Goal: Task Accomplishment & Management: Manage account settings

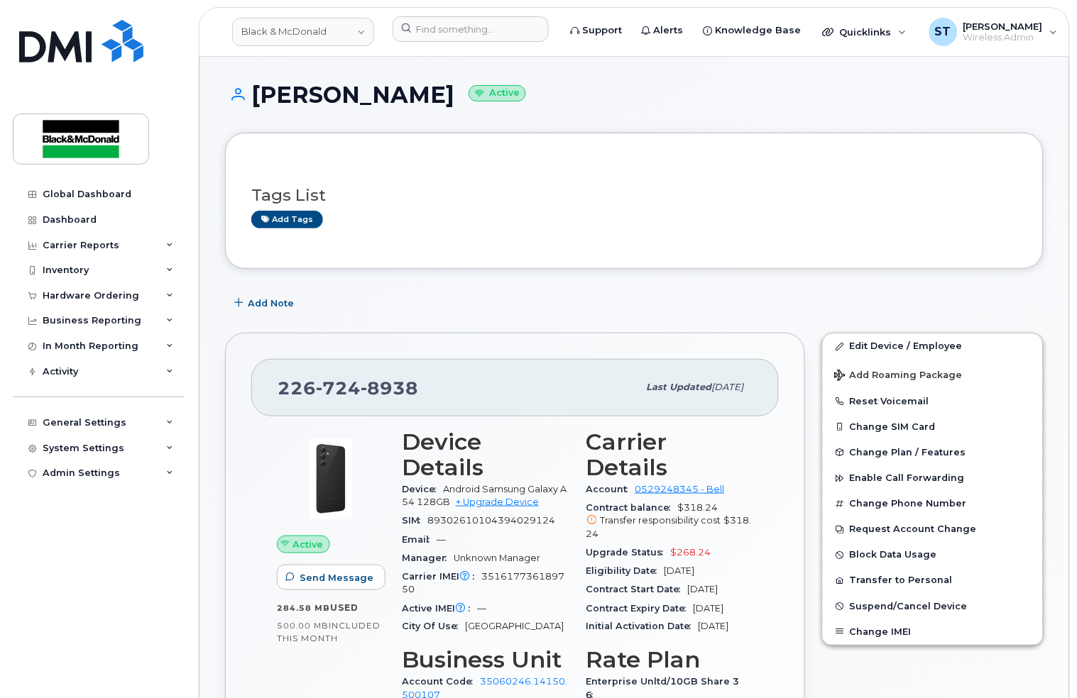
click at [526, 297] on div "Add Note" at bounding box center [634, 303] width 818 height 26
click at [883, 350] on link "Edit Device / Employee" at bounding box center [933, 347] width 220 height 26
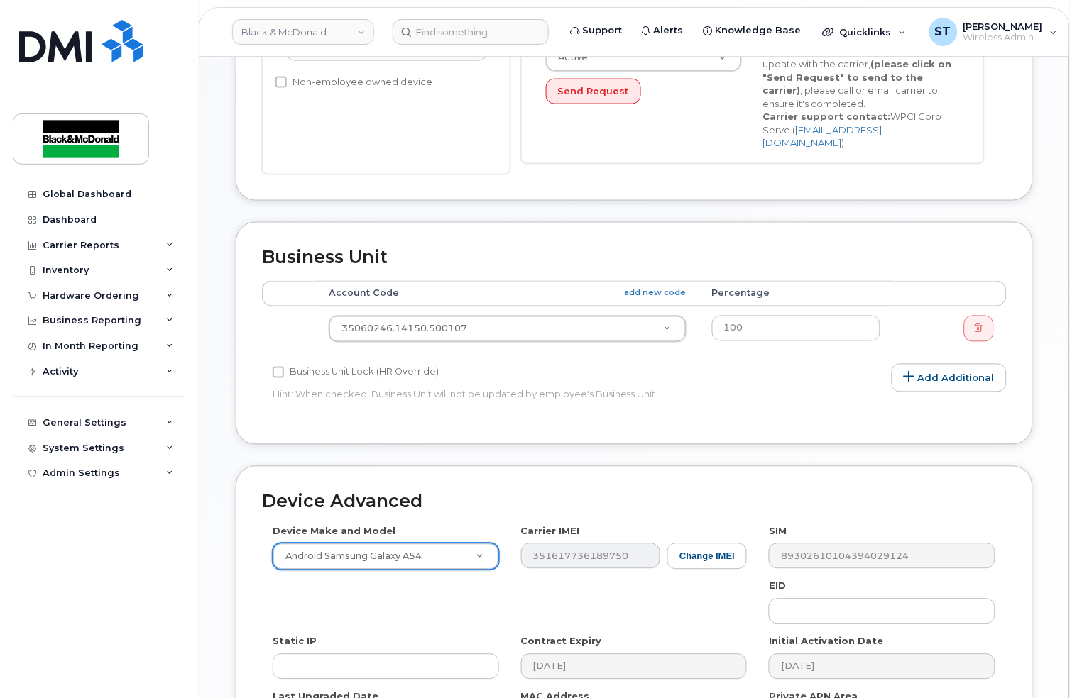
scroll to position [387, 0]
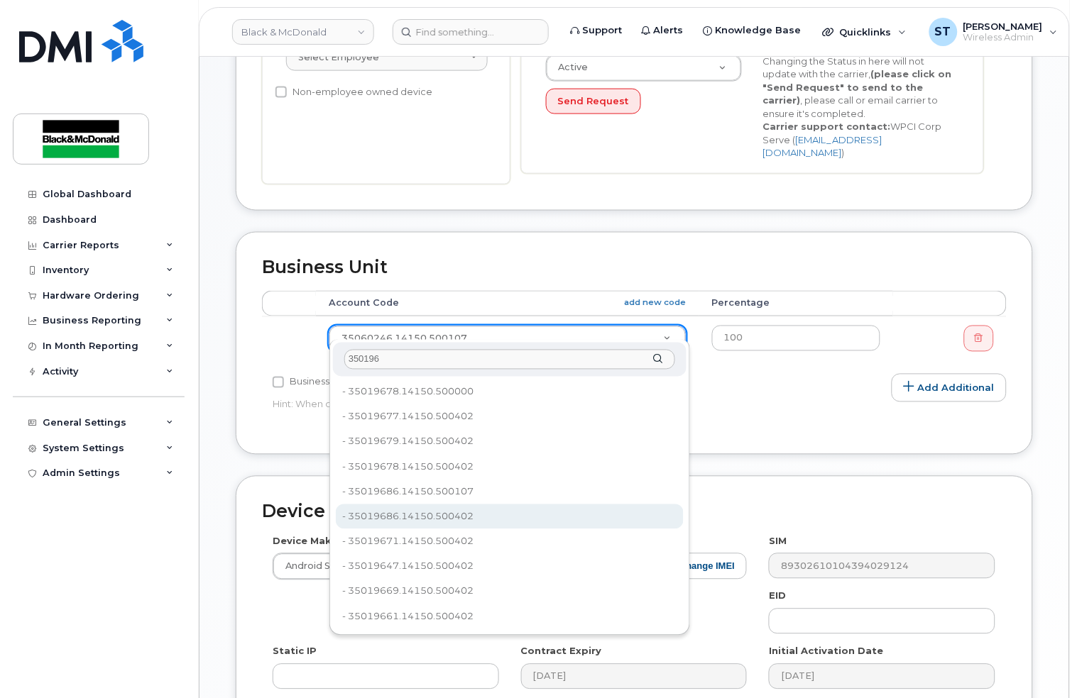
click at [385, 362] on input "350196" at bounding box center [509, 360] width 331 height 21
drag, startPoint x: 385, startPoint y: 362, endPoint x: 304, endPoint y: 358, distance: 81.0
click at [304, 358] on body "Black & McDonald Support Alerts Knowledge Base Quicklinks Suspend / Cancel Devi…" at bounding box center [538, 256] width 1077 height 1287
paste input "963"
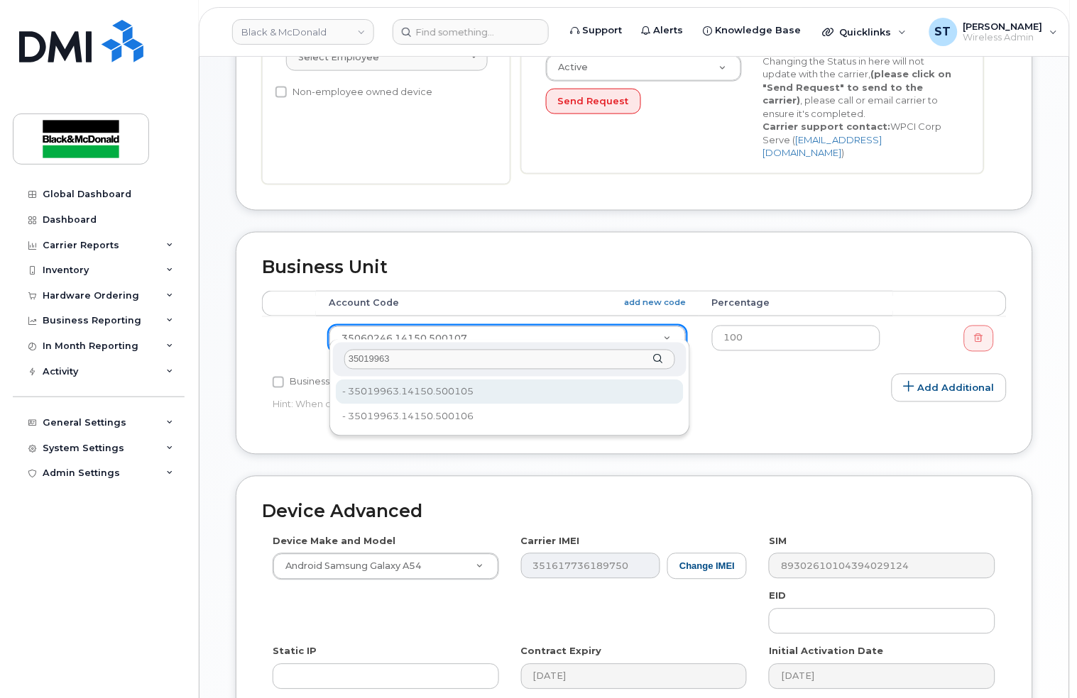
type input "35019963"
type input "36022383"
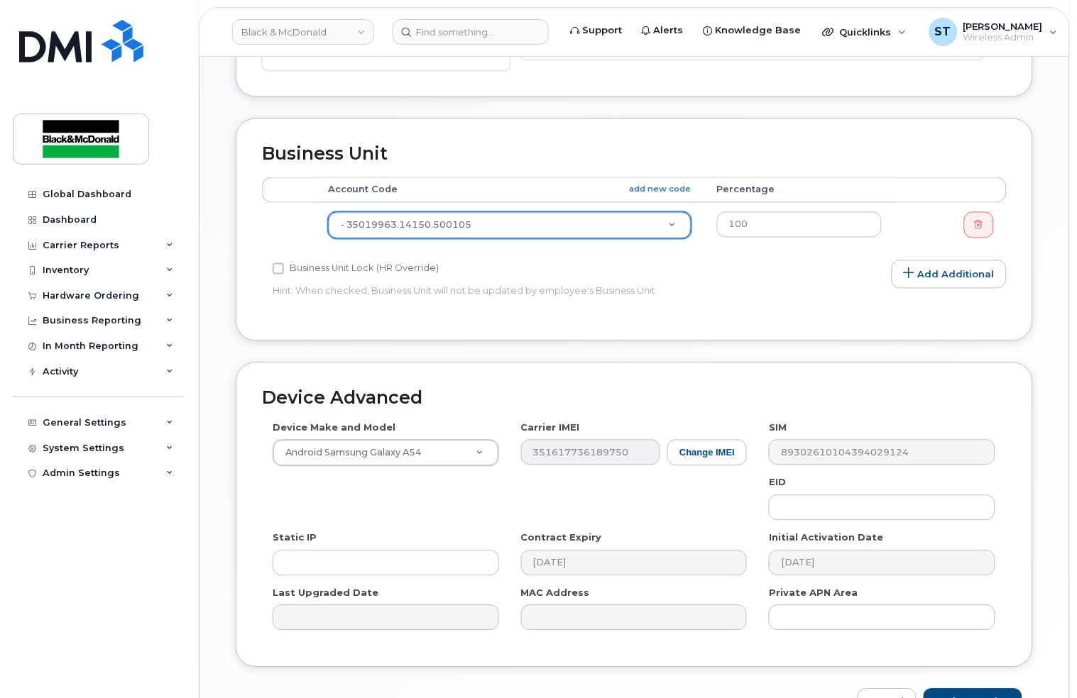
scroll to position [576, 0]
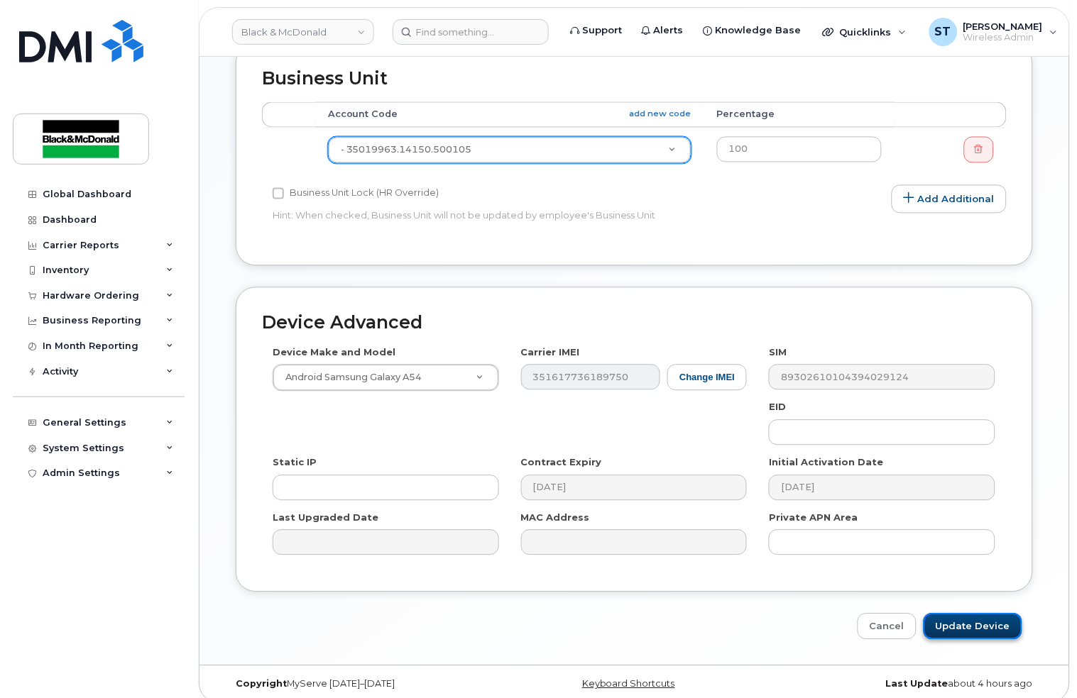
click at [965, 614] on input "Update Device" at bounding box center [972, 627] width 99 height 26
type input "Saving..."
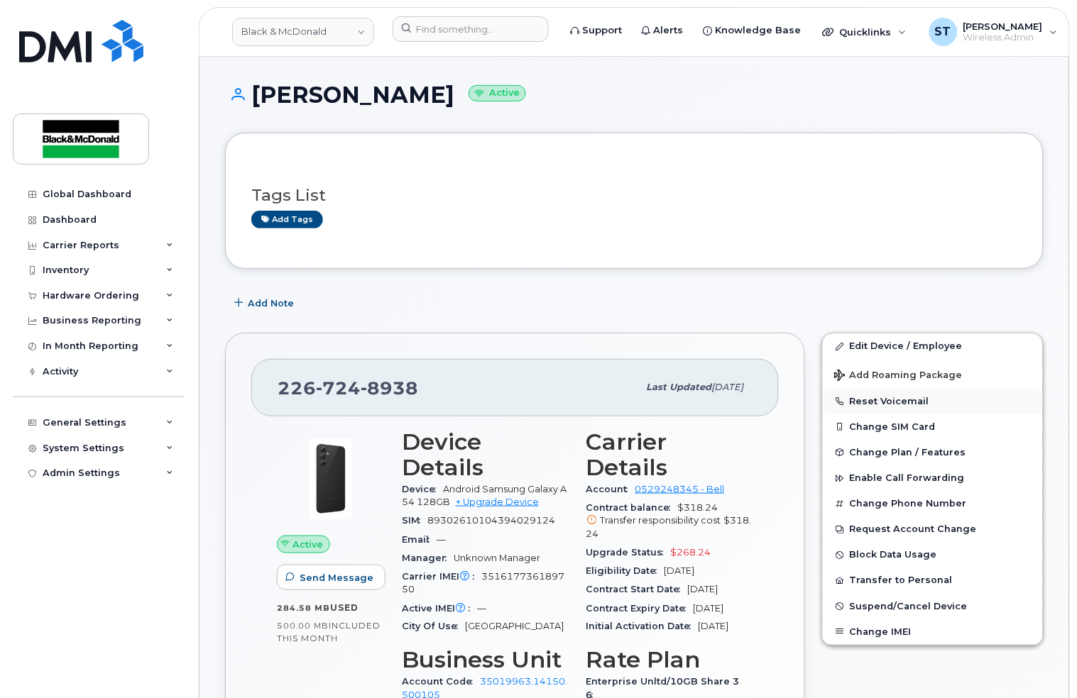
click at [895, 405] on button "Reset Voicemail" at bounding box center [933, 402] width 220 height 26
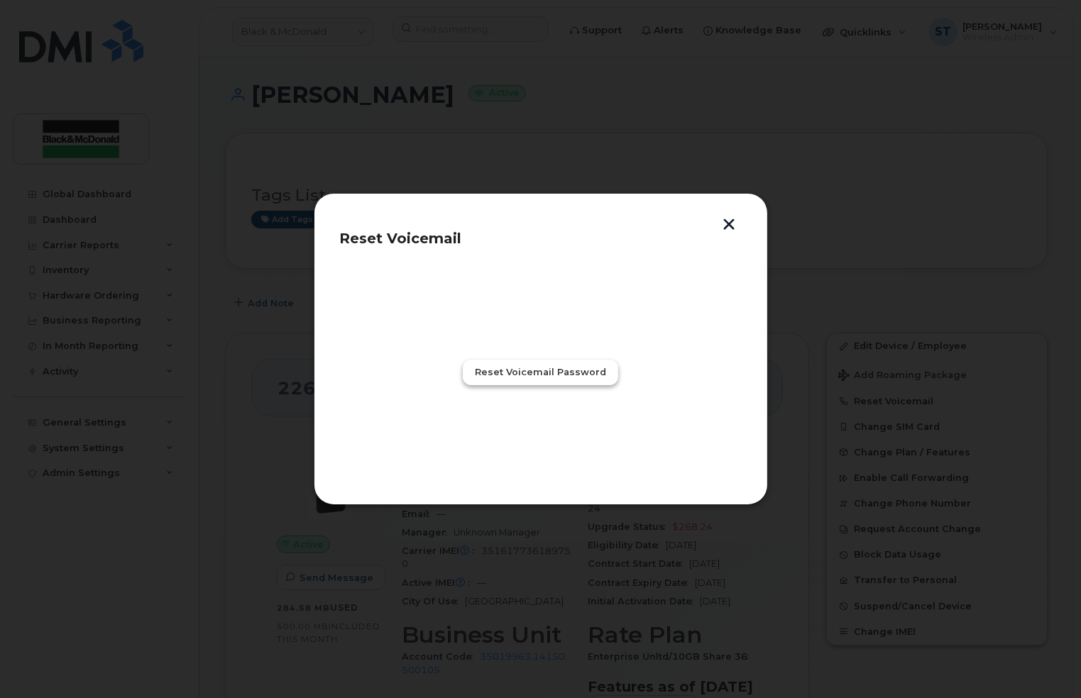
click at [534, 373] on span "Reset Voicemail Password" at bounding box center [540, 371] width 131 height 13
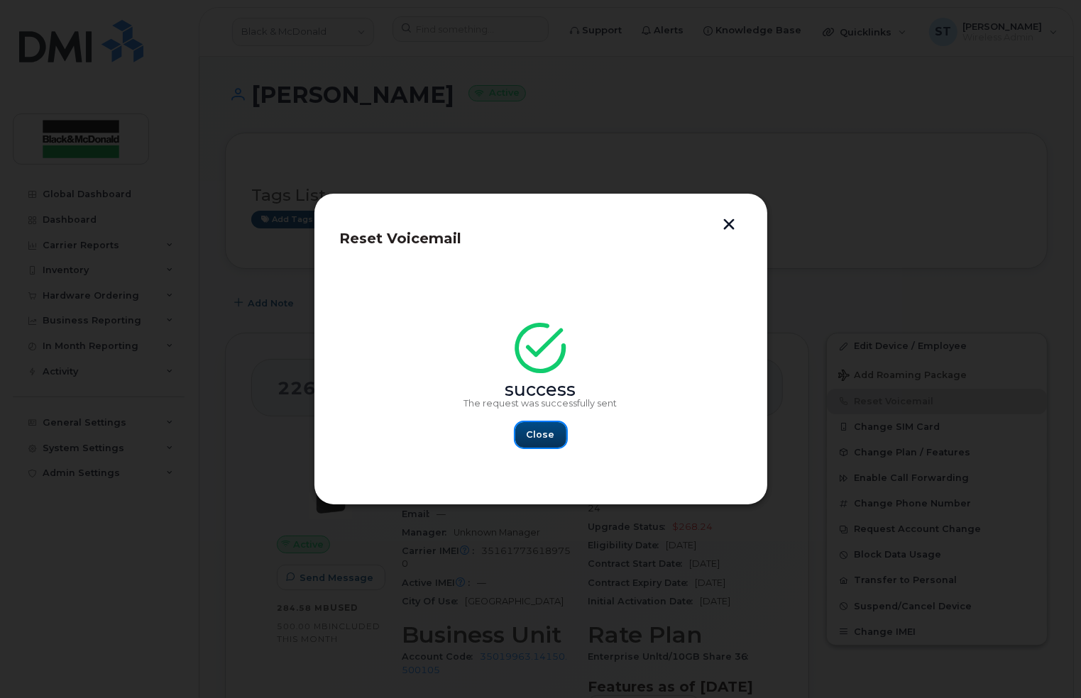
click at [529, 434] on span "Close" at bounding box center [541, 434] width 28 height 13
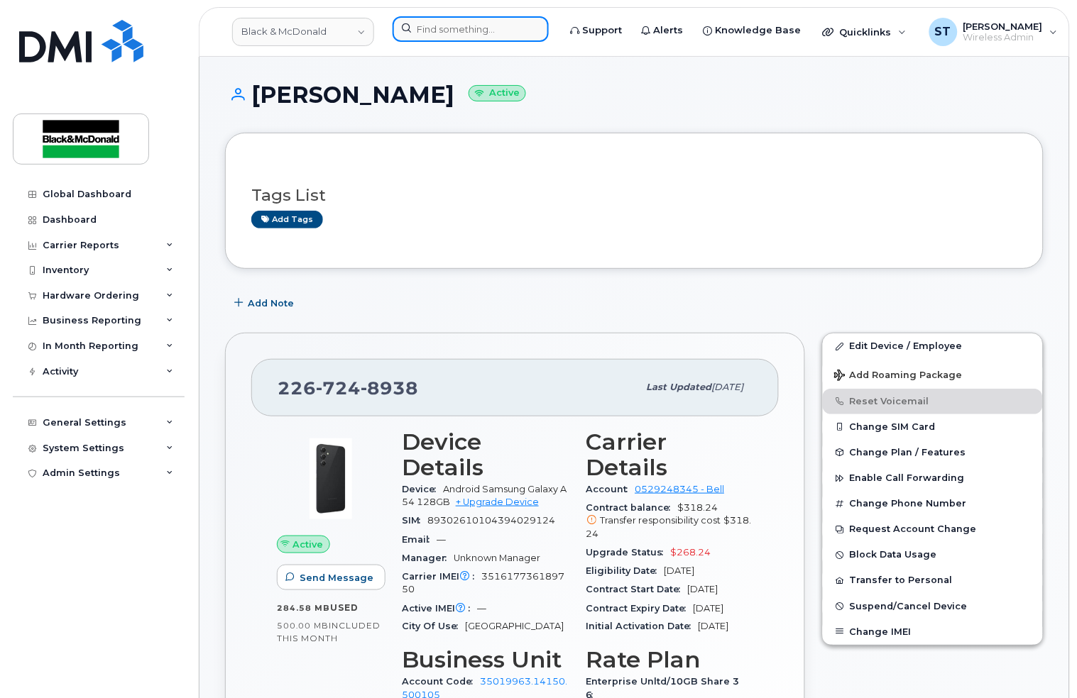
click at [429, 26] on input at bounding box center [470, 29] width 156 height 26
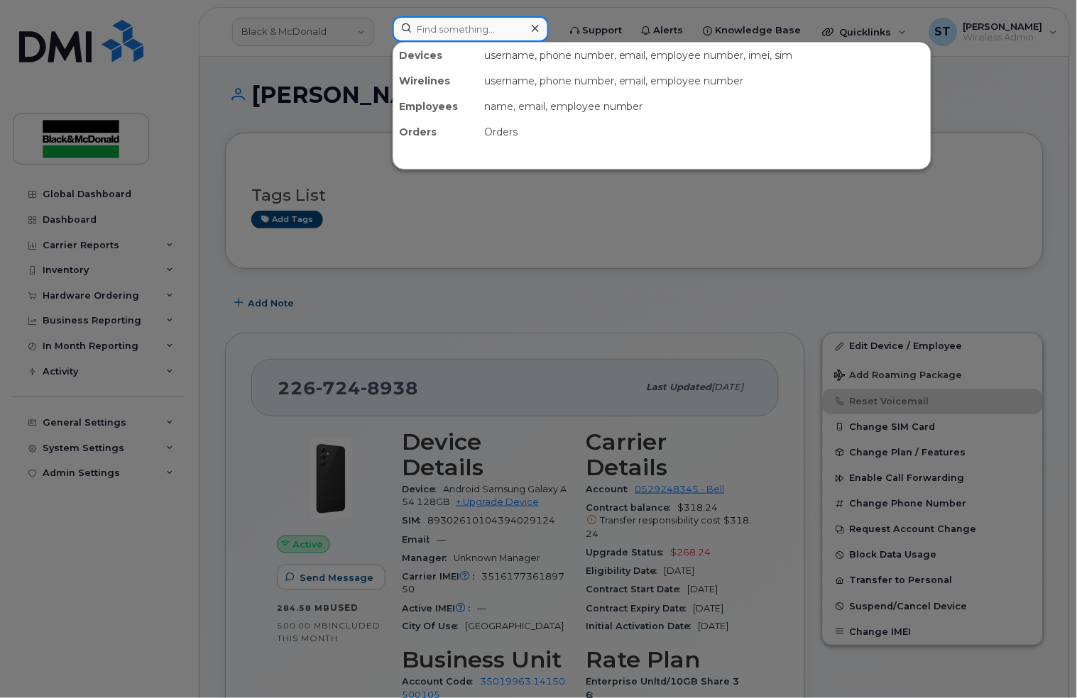
paste input "226-724-5256"
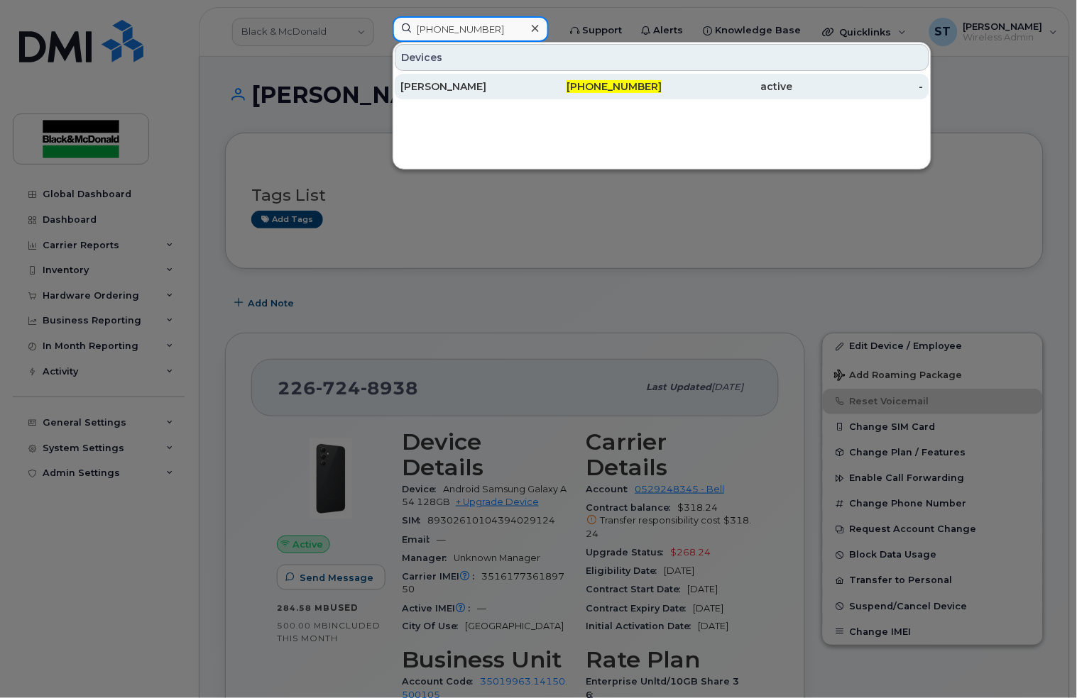
type input "226-724-5256"
click at [461, 88] on div "[PERSON_NAME]" at bounding box center [465, 86] width 131 height 14
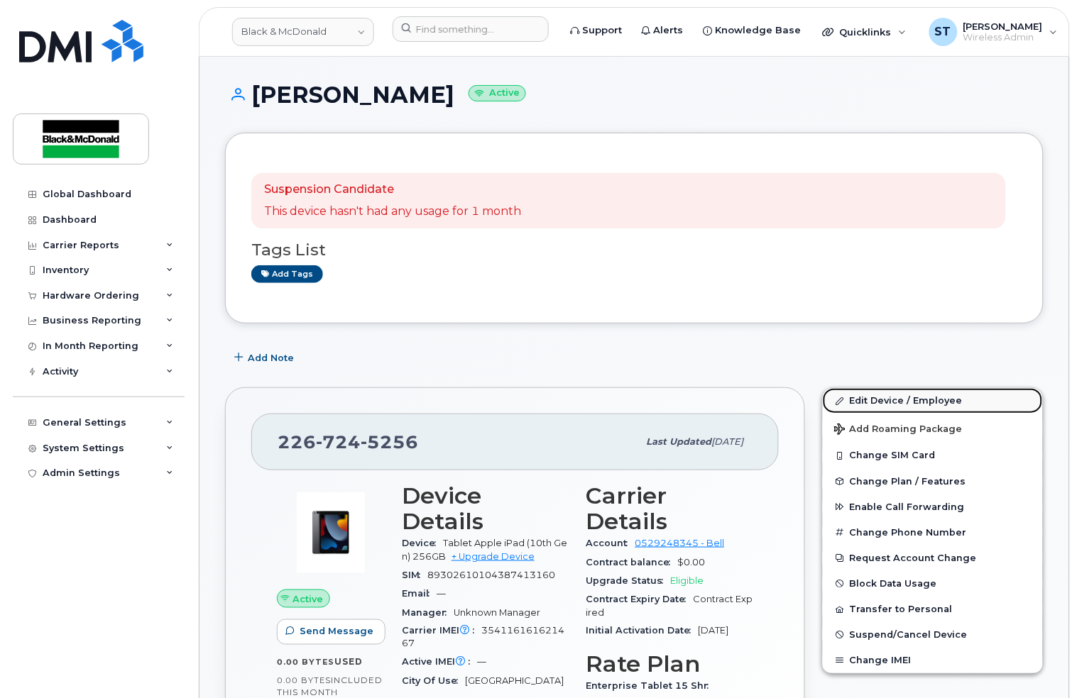
click at [901, 394] on link "Edit Device / Employee" at bounding box center [933, 401] width 220 height 26
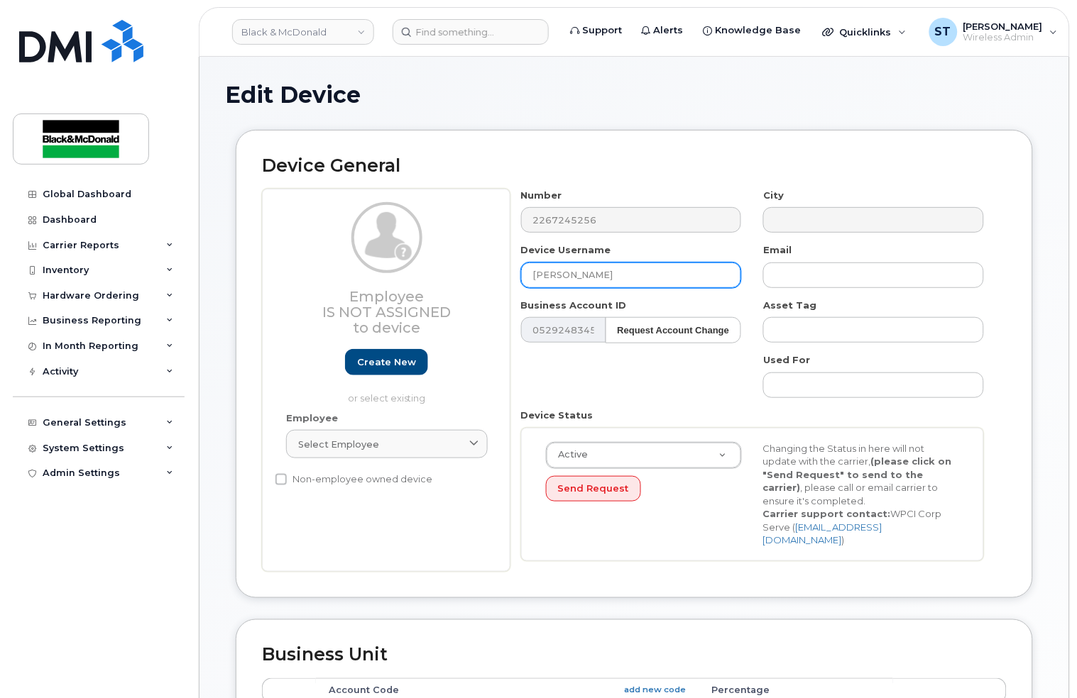
click at [648, 270] on input "[PERSON_NAME]" at bounding box center [631, 276] width 221 height 26
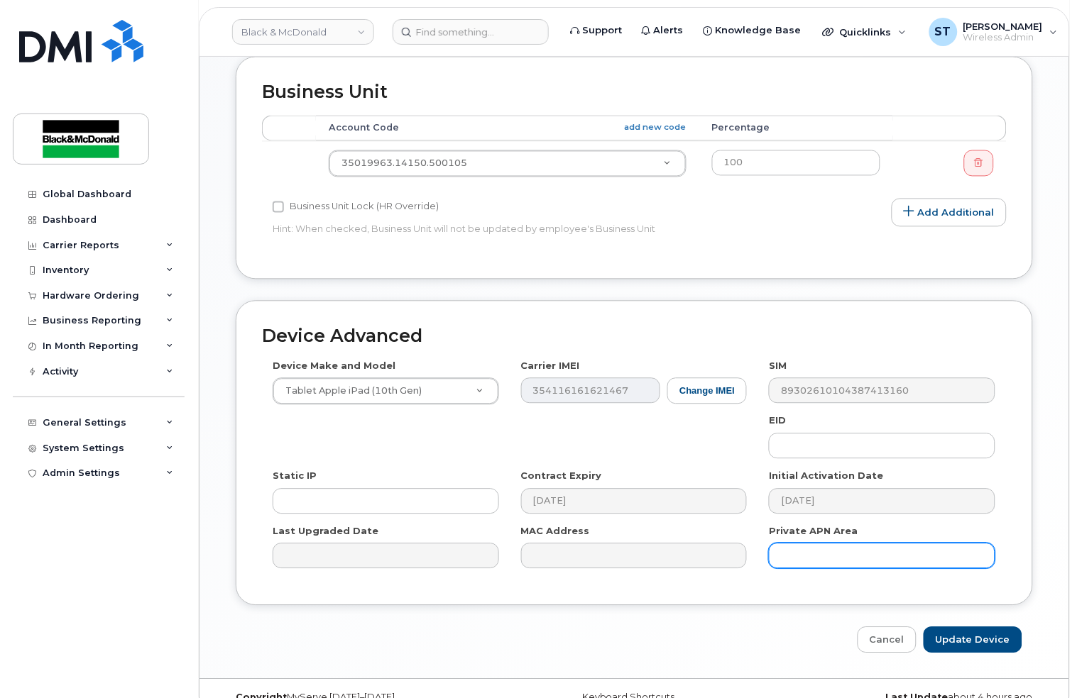
scroll to position [568, 0]
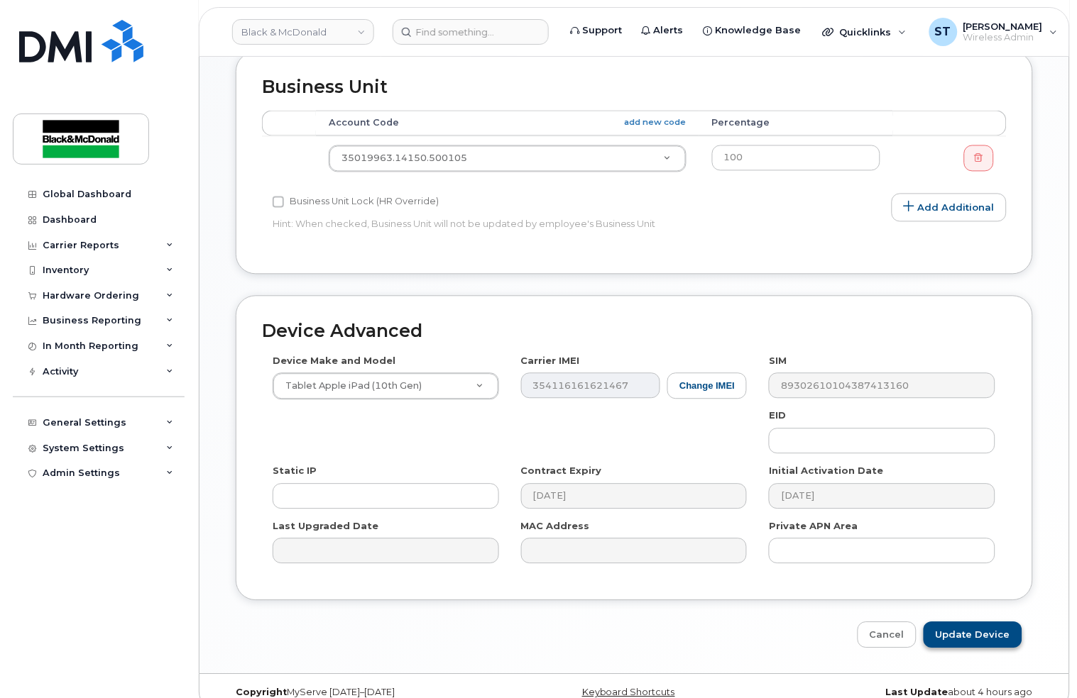
type input "[PERSON_NAME] iPAD"
click at [952, 629] on input "Update Device" at bounding box center [972, 635] width 99 height 26
type input "Saving..."
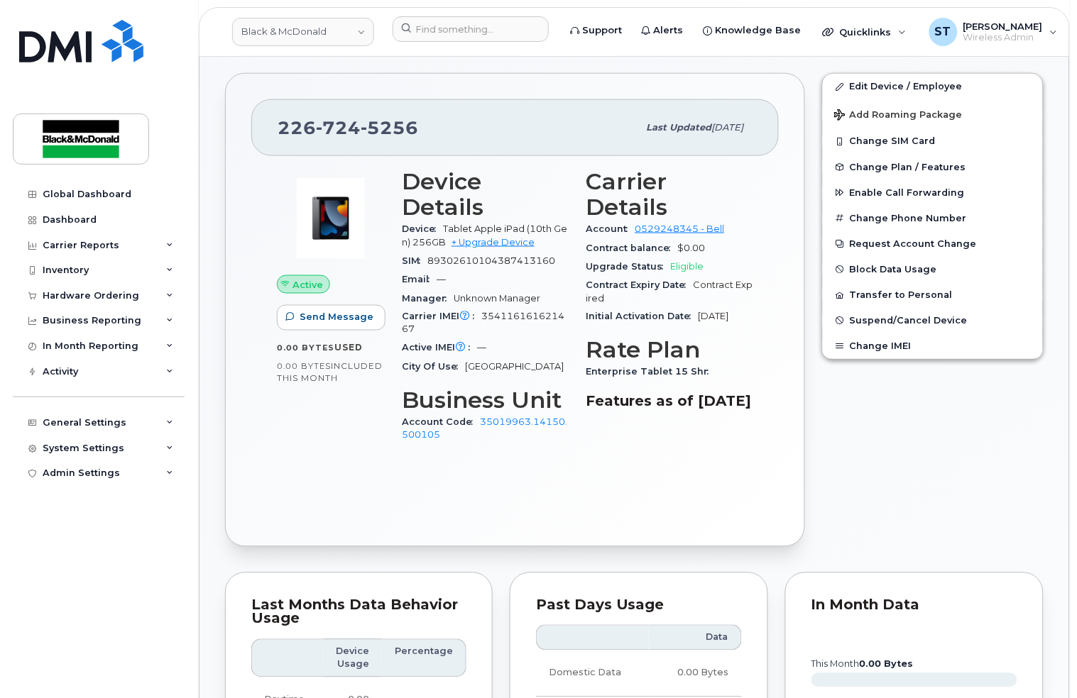
scroll to position [189, 0]
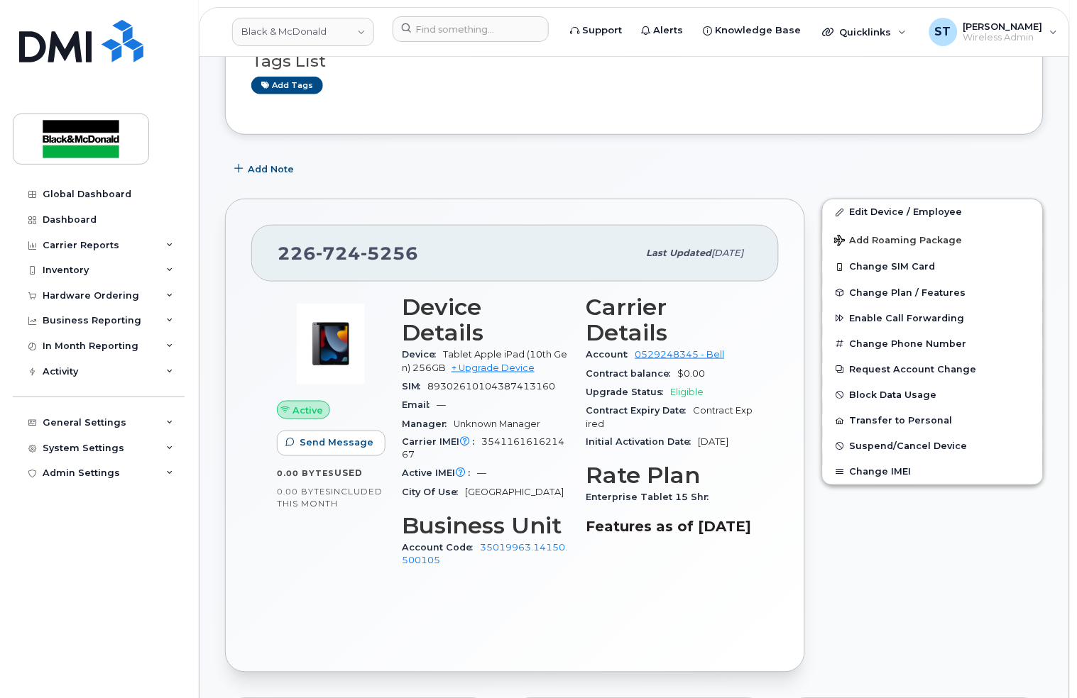
click at [918, 578] on div "Edit Device / Employee Add Roaming Package Change SIM Card Change Plan / Featur…" at bounding box center [932, 435] width 238 height 490
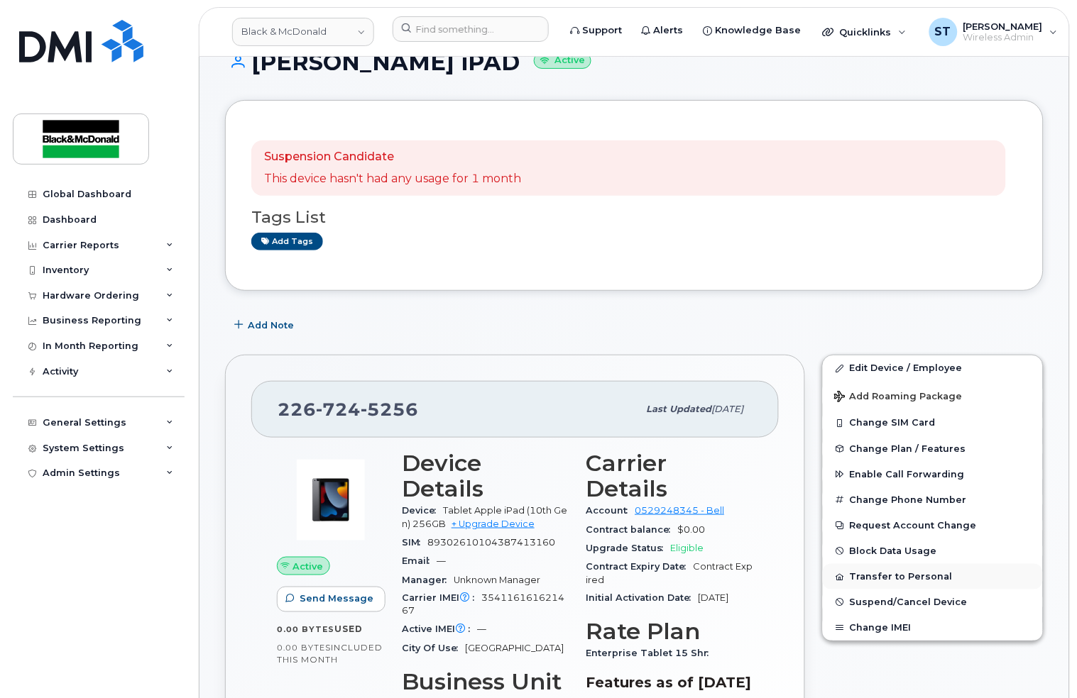
scroll to position [0, 0]
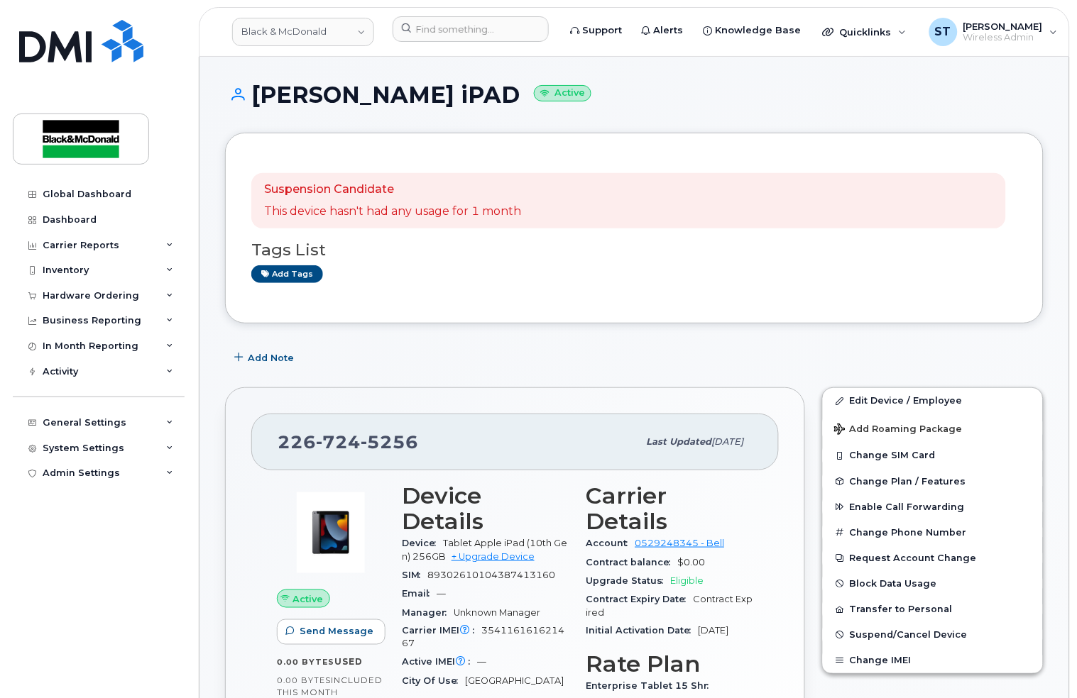
click at [473, 277] on div "Add tags" at bounding box center [628, 274] width 754 height 18
drag, startPoint x: 727, startPoint y: 282, endPoint x: 989, endPoint y: 264, distance: 263.2
click at [989, 264] on div "Tags List Add tags" at bounding box center [634, 256] width 766 height 55
drag, startPoint x: 982, startPoint y: 265, endPoint x: 289, endPoint y: 277, distance: 693.5
click at [289, 277] on link "Add tags" at bounding box center [287, 274] width 72 height 18
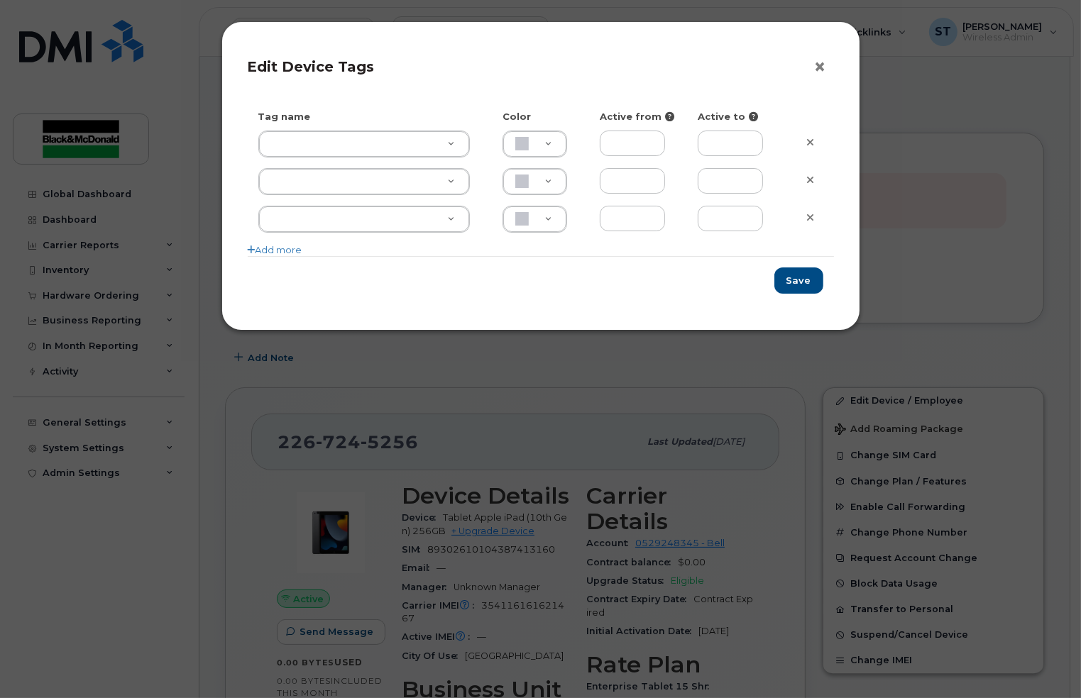
drag, startPoint x: 820, startPoint y: 63, endPoint x: 791, endPoint y: 72, distance: 30.3
click at [820, 61] on button "×" at bounding box center [824, 67] width 20 height 21
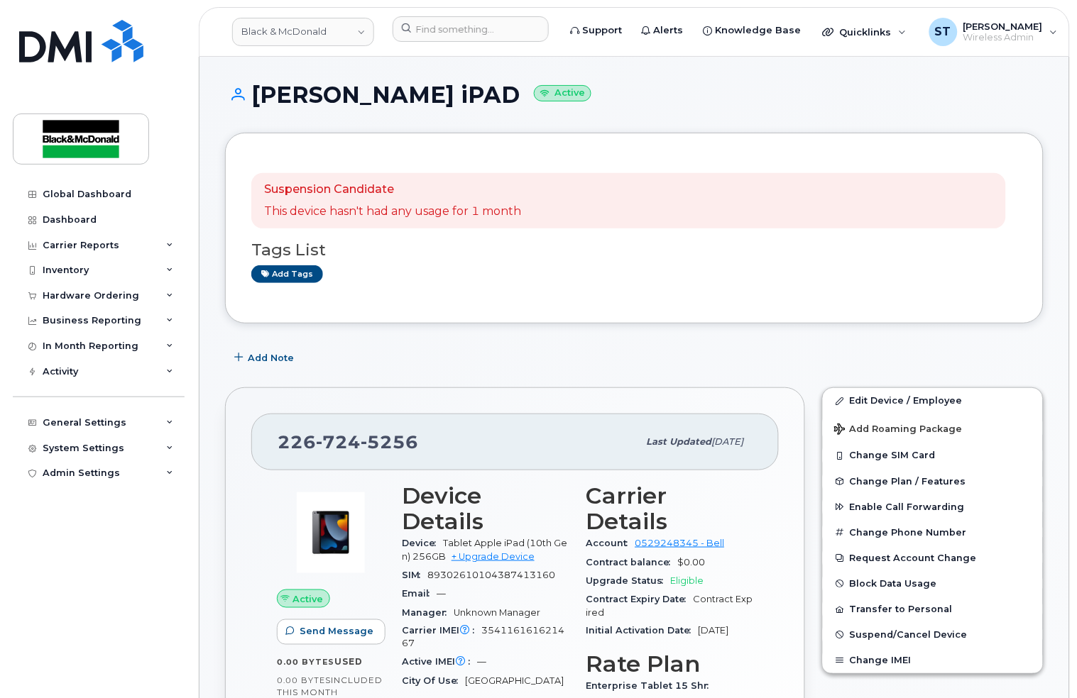
click at [464, 311] on div "Suspension Candidate This device hasn't had any usage for 1 month Tags List Add…" at bounding box center [634, 228] width 818 height 191
copy h1 "[PERSON_NAME]"
drag, startPoint x: 439, startPoint y: 91, endPoint x: 265, endPoint y: 85, distance: 174.0
click at [263, 85] on h1 "Helmut Klassen iPAD Active" at bounding box center [634, 94] width 818 height 25
copy h1 "elmut Klassen"
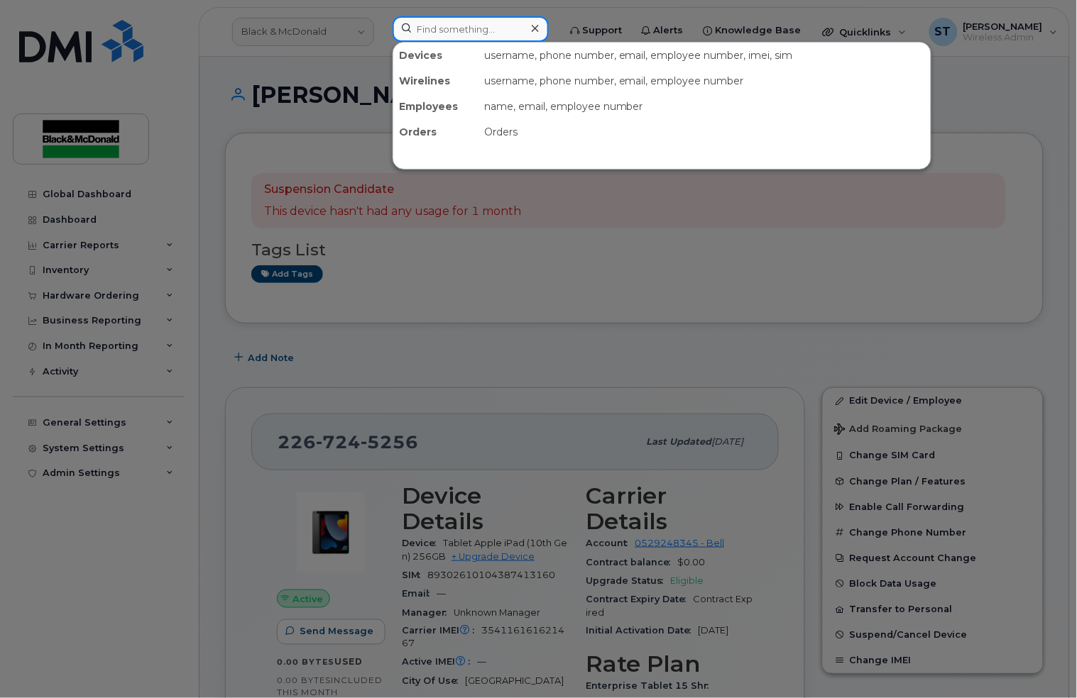
drag, startPoint x: 265, startPoint y: 85, endPoint x: 462, endPoint y: 27, distance: 205.7
click at [462, 27] on input at bounding box center [470, 29] width 156 height 26
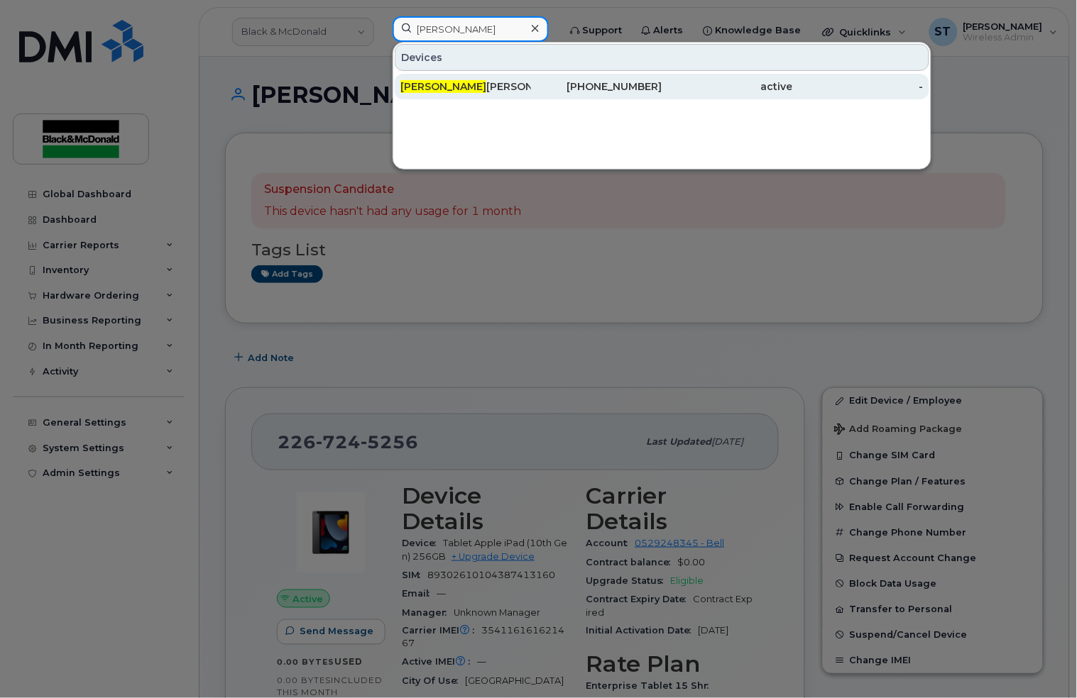
type input "MARLON"
click at [472, 86] on div "Marlon Mckinnon" at bounding box center [465, 86] width 131 height 14
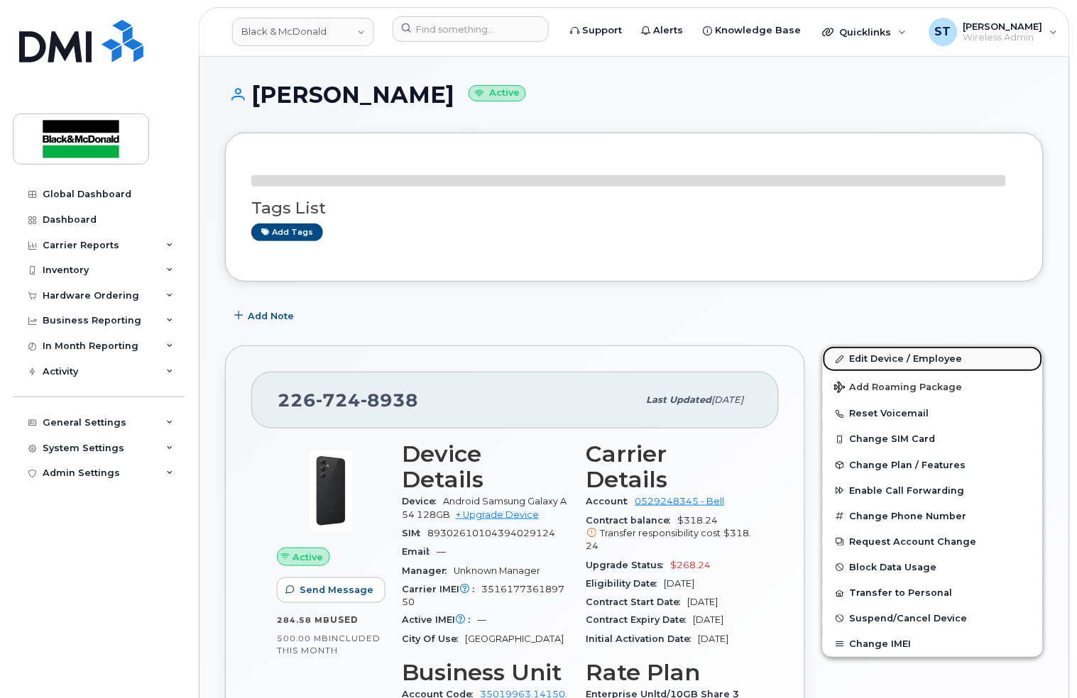
click at [868, 350] on link "Edit Device / Employee" at bounding box center [933, 359] width 220 height 26
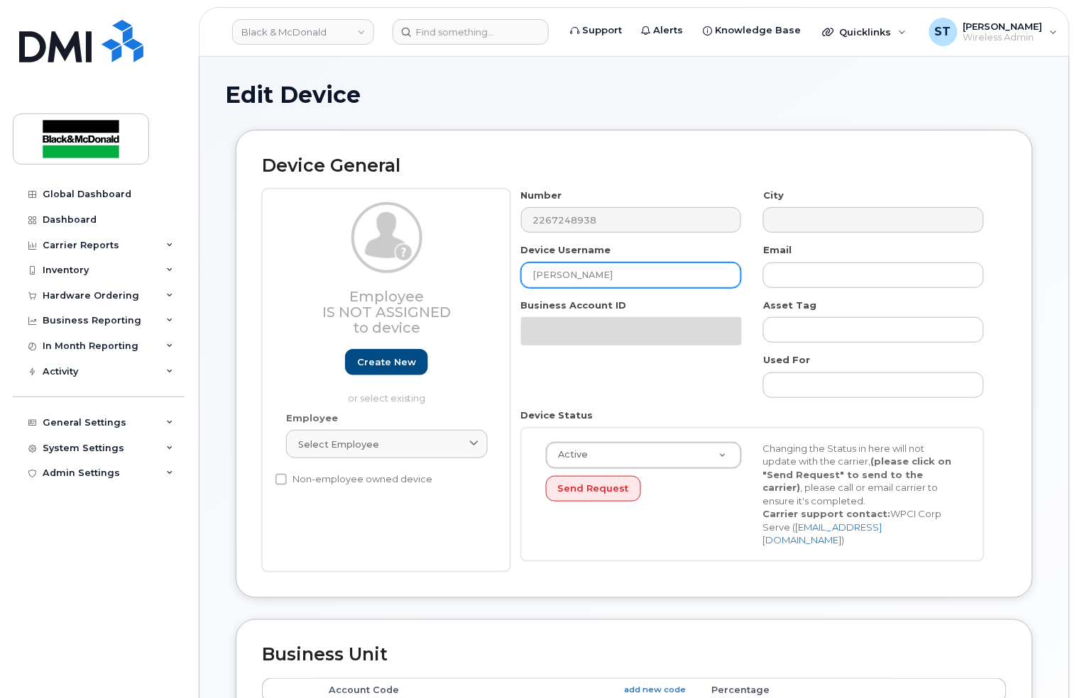
drag, startPoint x: 632, startPoint y: 268, endPoint x: 365, endPoint y: 260, distance: 266.3
click at [365, 260] on div "Employee Is not assigned to device Create new or select existing Employee Selec…" at bounding box center [634, 380] width 744 height 383
paste input "elmut Klasse"
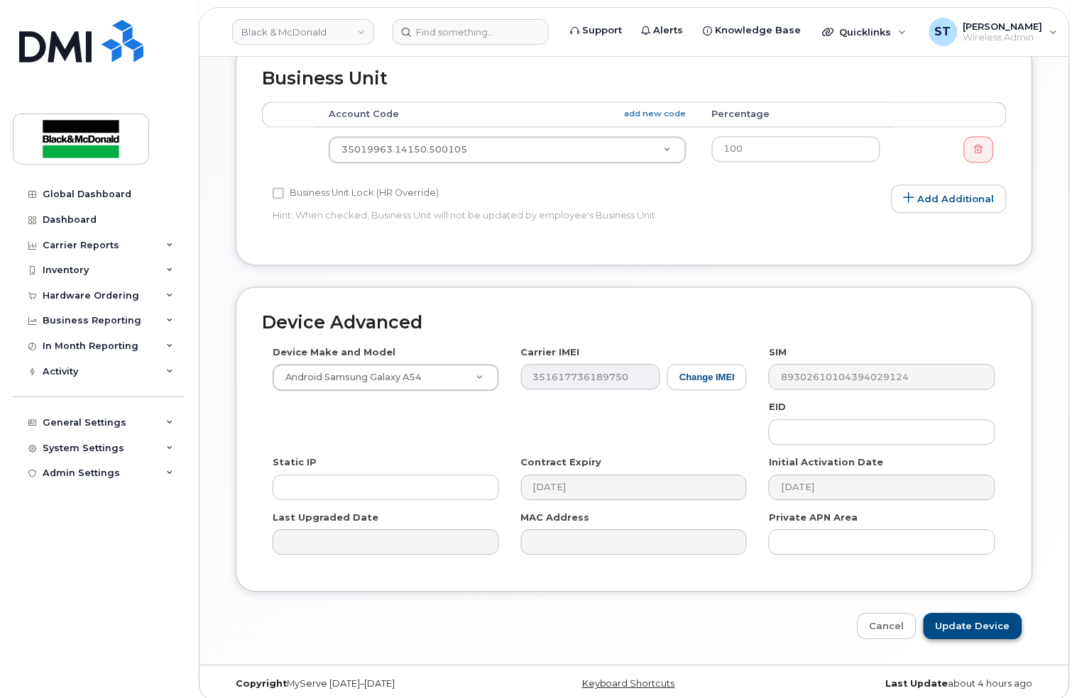
type input "[PERSON_NAME]"
click at [1004, 614] on input "Update Device" at bounding box center [972, 627] width 99 height 26
type input "Saving..."
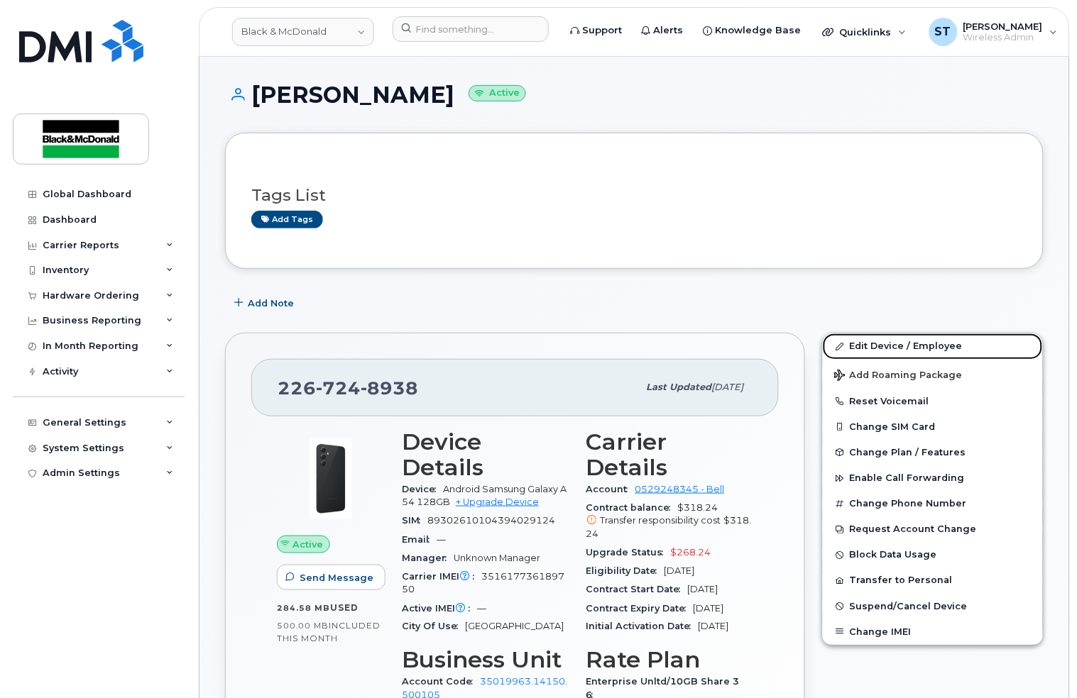
drag, startPoint x: 909, startPoint y: 348, endPoint x: 631, endPoint y: 406, distance: 284.2
click at [909, 348] on link "Edit Device / Employee" at bounding box center [933, 347] width 220 height 26
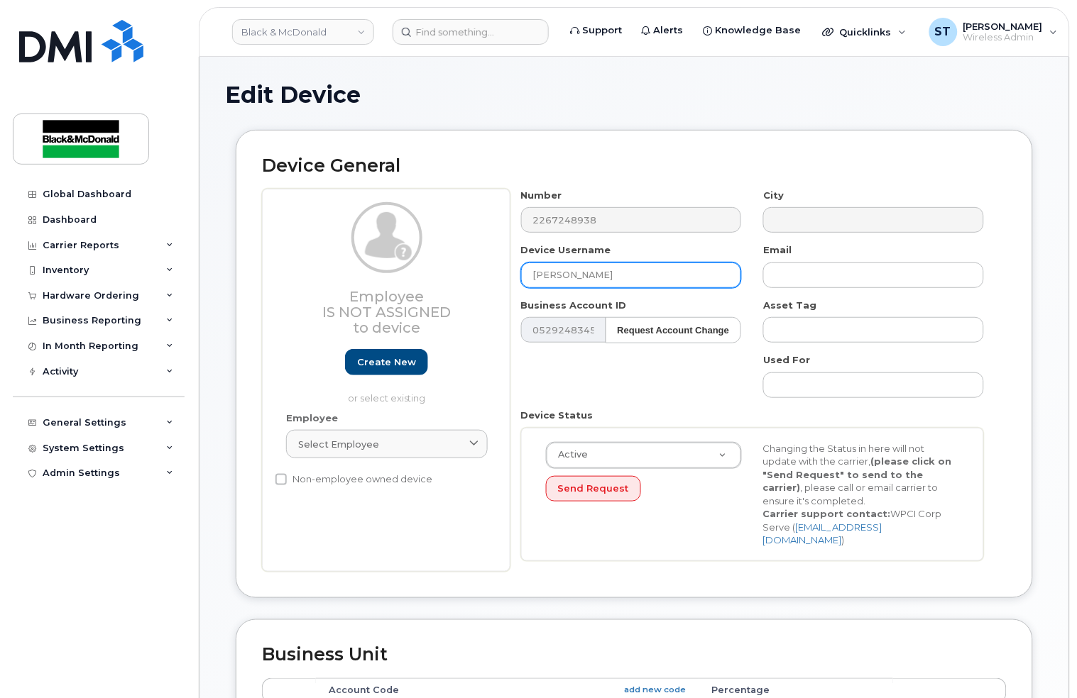
drag, startPoint x: 542, startPoint y: 276, endPoint x: 518, endPoint y: 273, distance: 23.6
click at [518, 273] on div "Device Username helmut Klassen" at bounding box center [631, 265] width 243 height 45
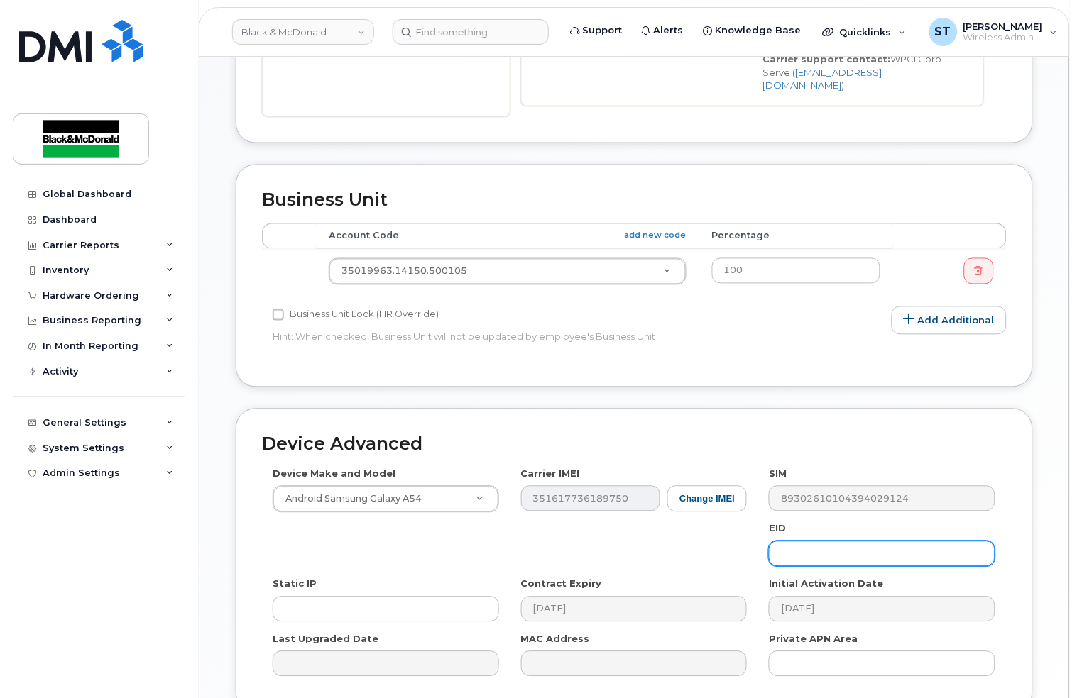
scroll to position [568, 0]
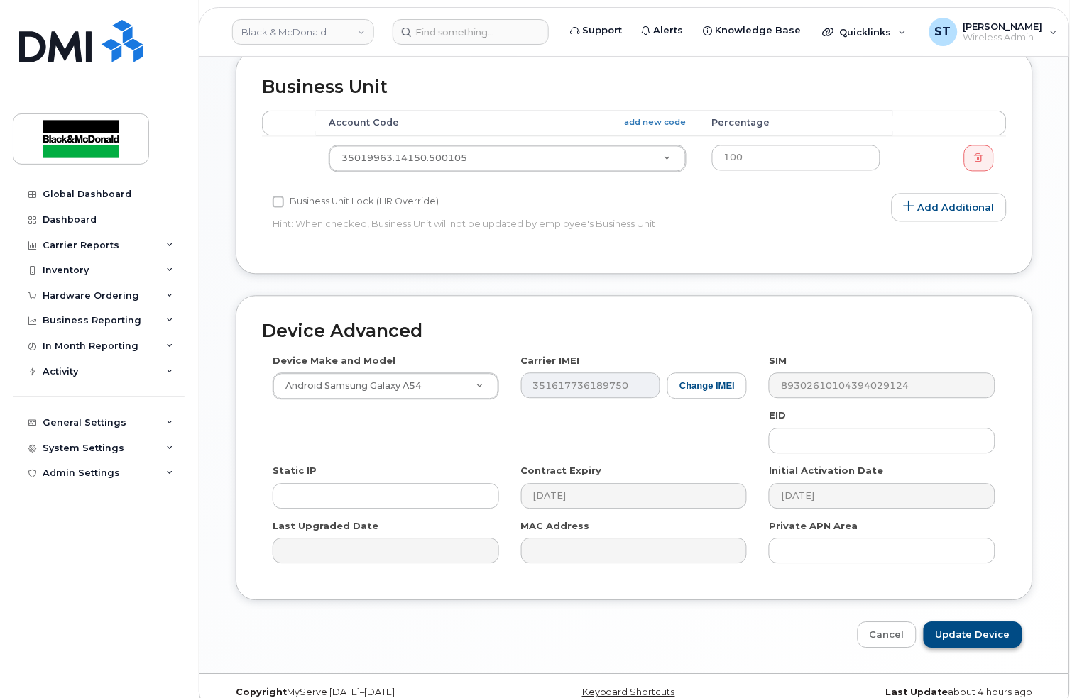
type input "Helmut Klassen"
click at [956, 623] on input "Update Device" at bounding box center [972, 635] width 99 height 26
type input "Saving..."
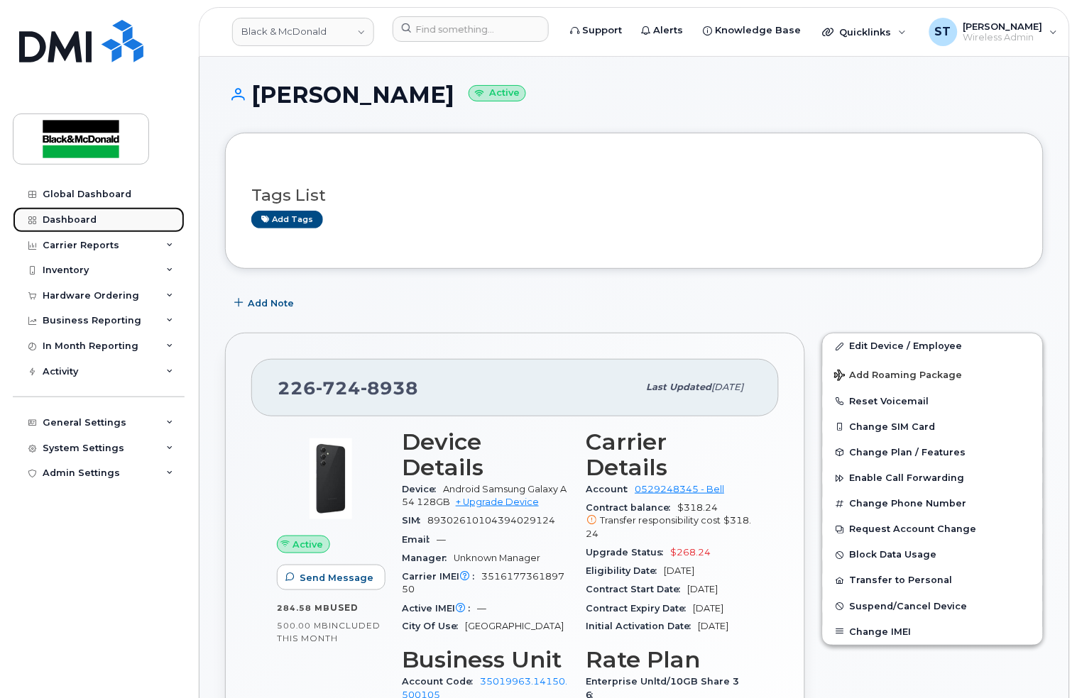
click at [79, 216] on div "Dashboard" at bounding box center [70, 219] width 54 height 11
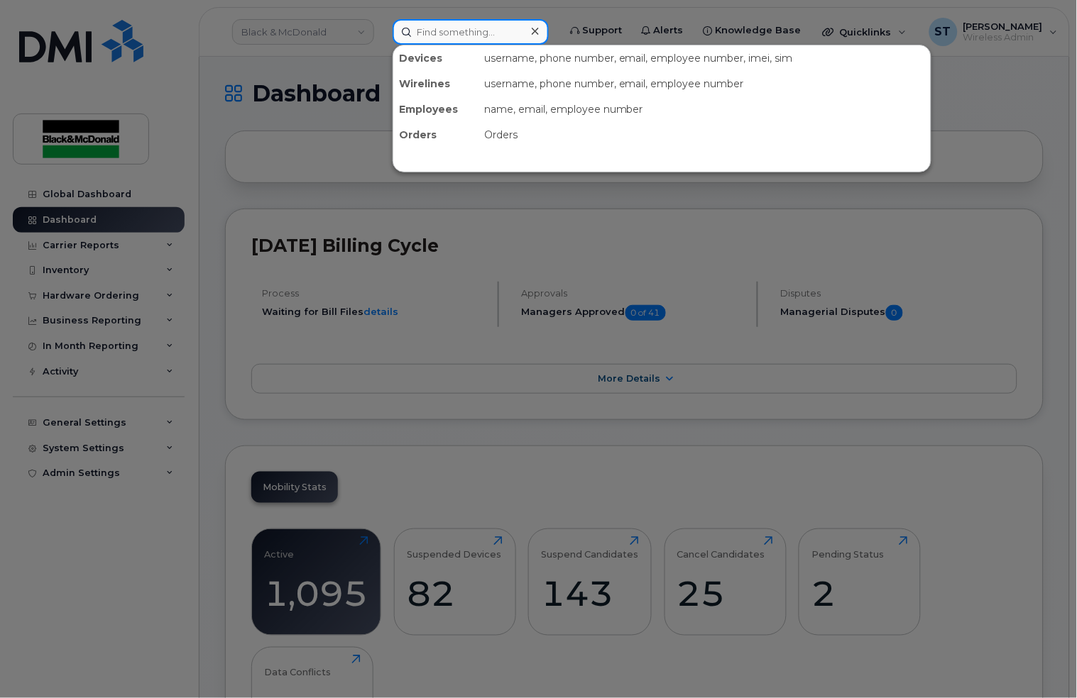
click at [493, 21] on input at bounding box center [470, 32] width 156 height 26
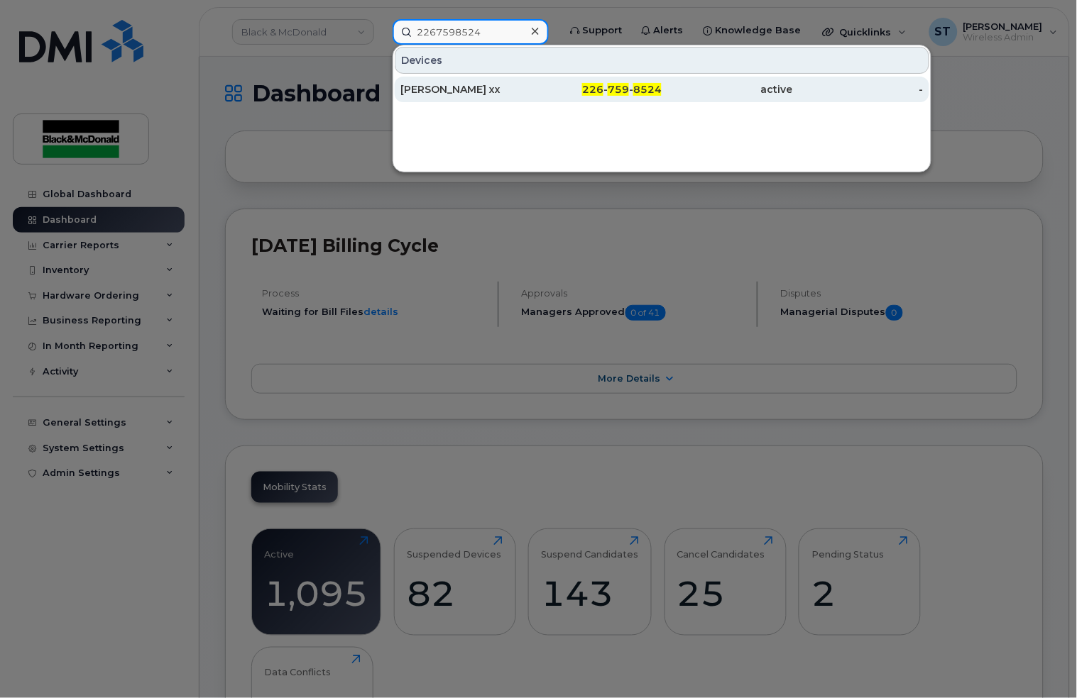
type input "2267598524"
click at [481, 89] on div "[PERSON_NAME] xx" at bounding box center [465, 89] width 131 height 14
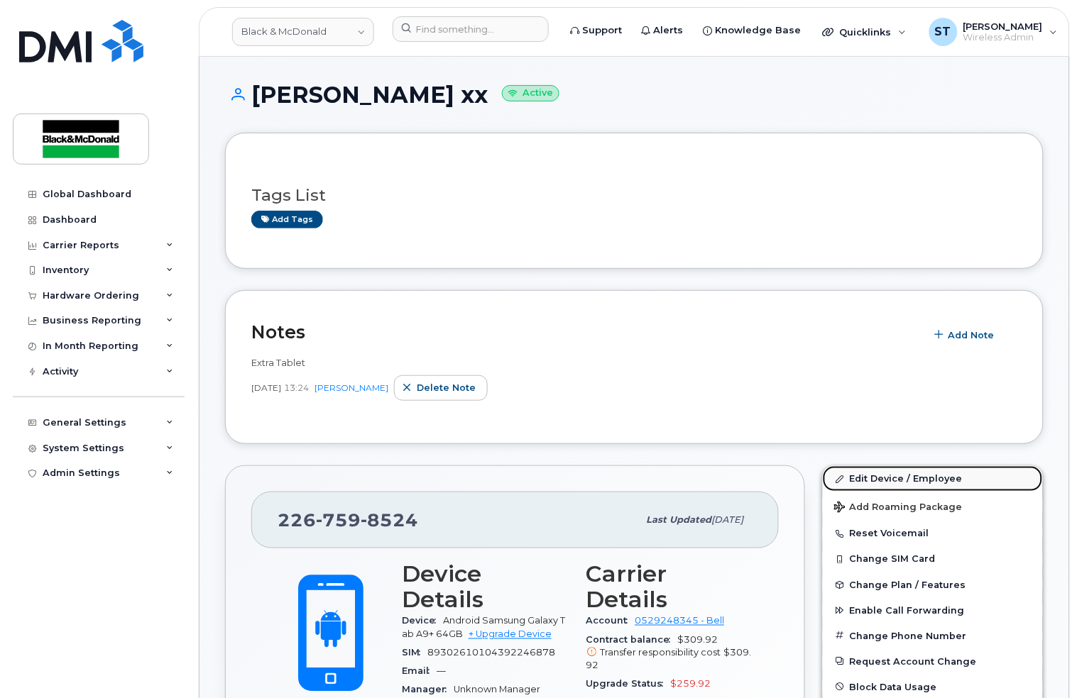
click at [906, 471] on link "Edit Device / Employee" at bounding box center [933, 479] width 220 height 26
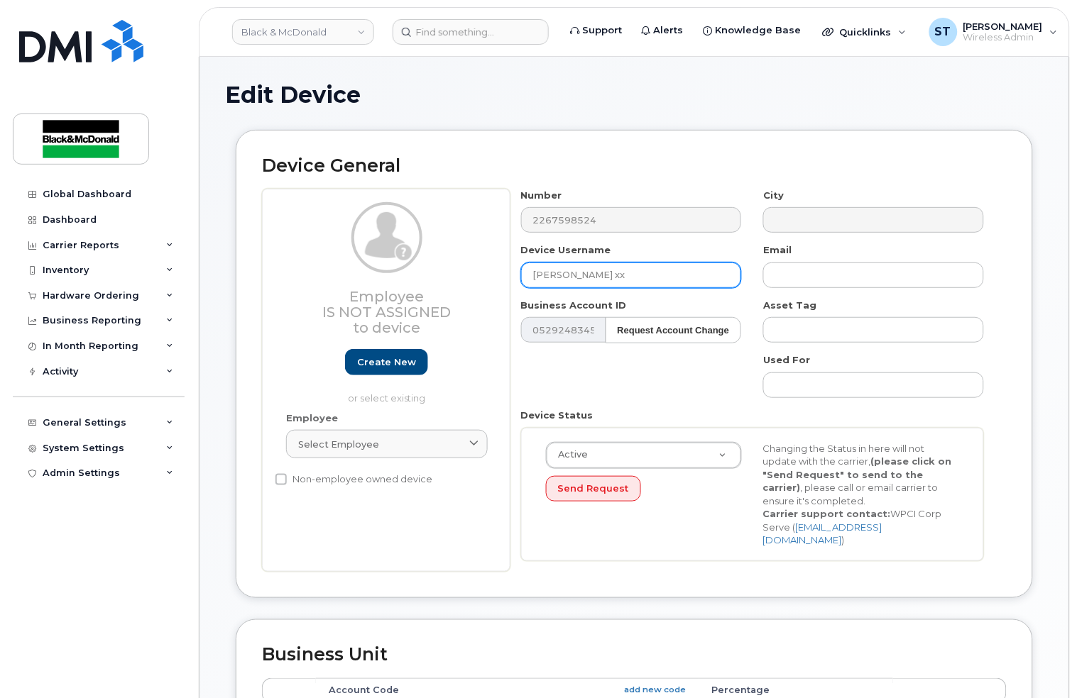
drag, startPoint x: 577, startPoint y: 271, endPoint x: 475, endPoint y: 267, distance: 102.3
click at [475, 267] on div "Employee Is not assigned to device Create new or select existing Employee Selec…" at bounding box center [634, 380] width 744 height 383
paste input "Tommy Cimino"
type input "Tommy Cimino Tablet"
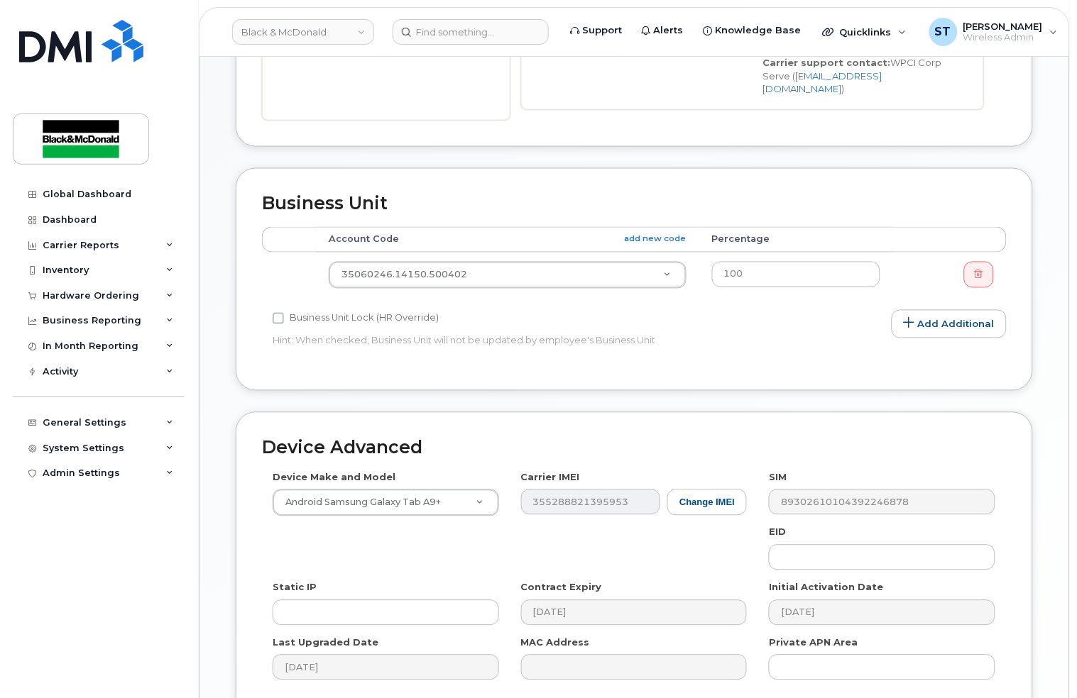
scroll to position [576, 0]
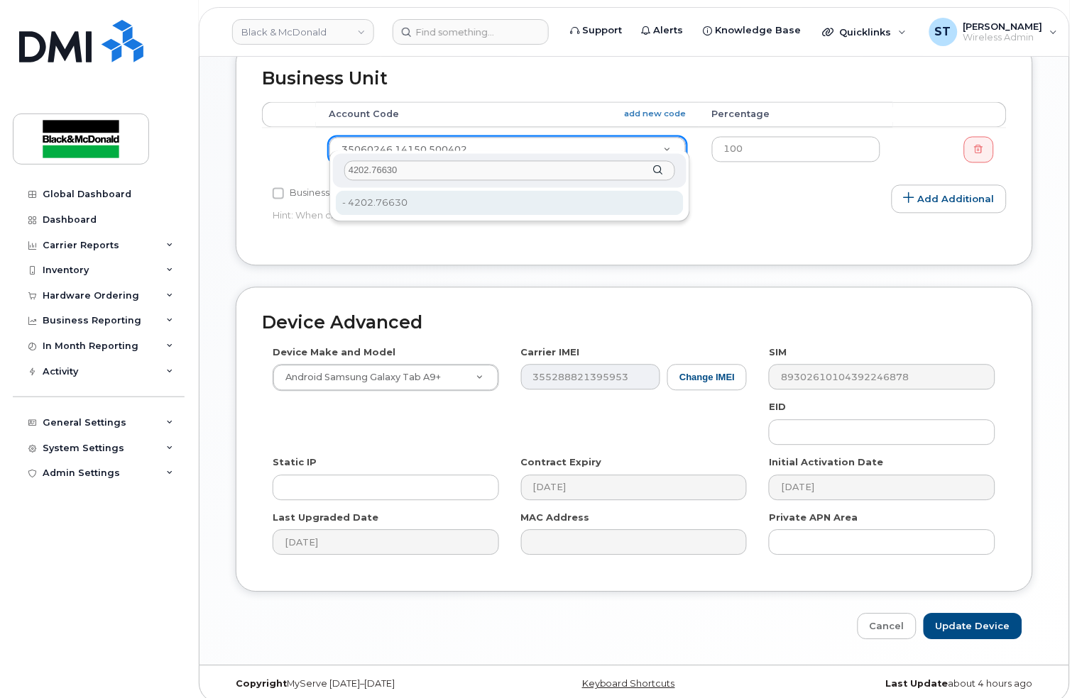
type input "4202.76630"
type input "81163"
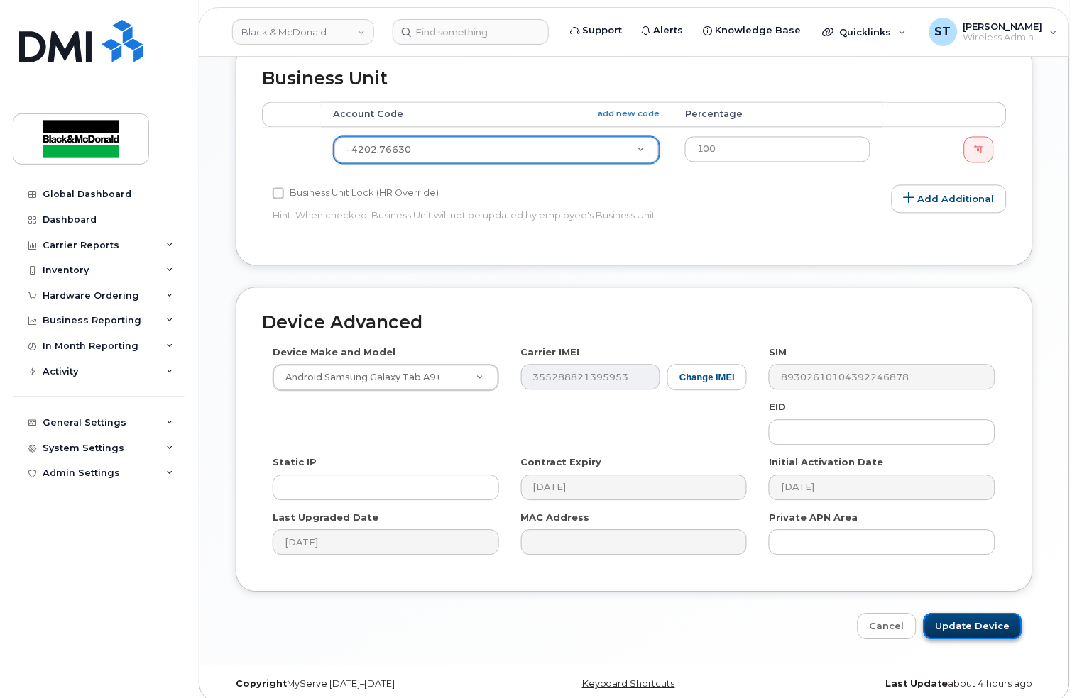
click at [984, 615] on input "Update Device" at bounding box center [972, 627] width 99 height 26
type input "Saving..."
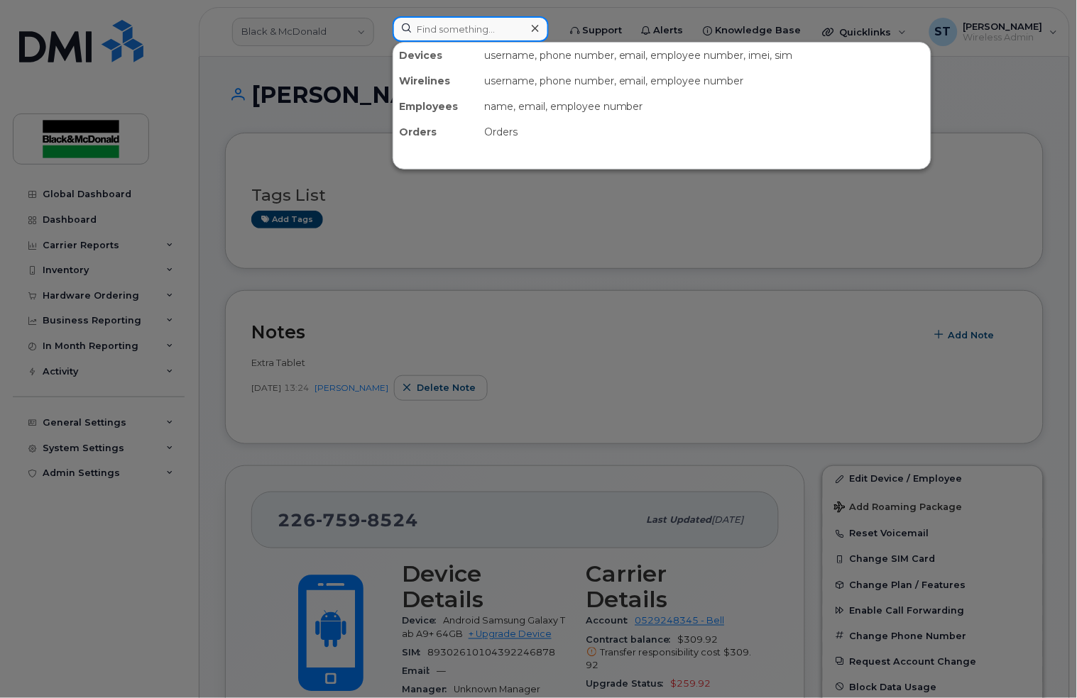
click at [441, 33] on input at bounding box center [470, 29] width 156 height 26
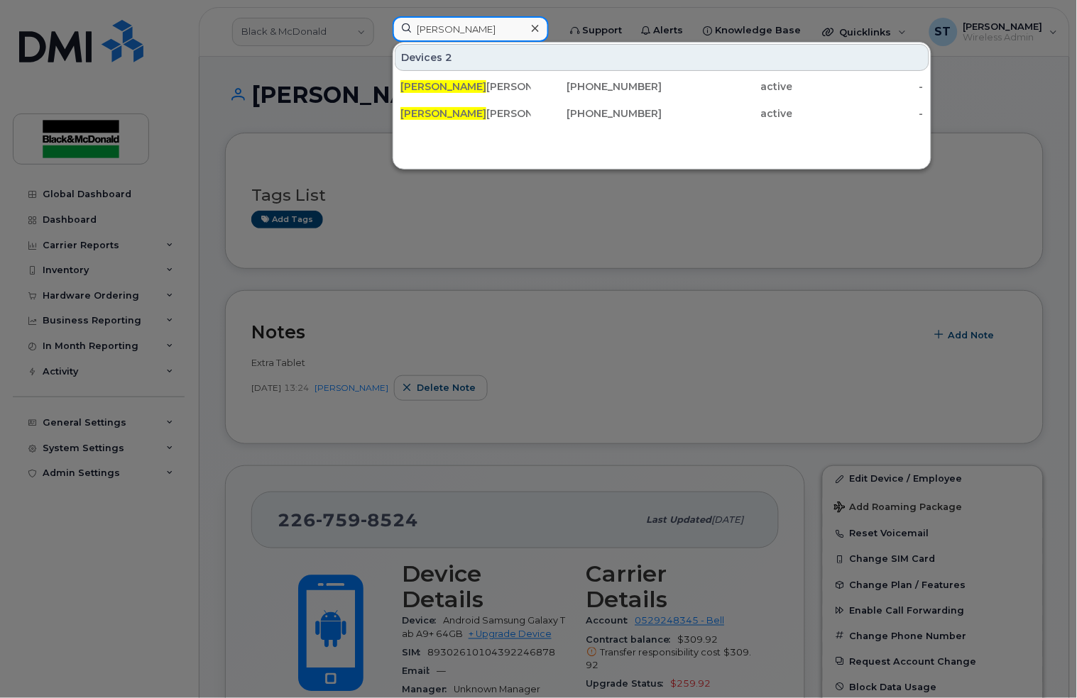
type input "[PERSON_NAME]"
drag, startPoint x: 448, startPoint y: 79, endPoint x: 534, endPoint y: 134, distance: 102.8
click at [448, 79] on div "[PERSON_NAME]" at bounding box center [465, 87] width 131 height 26
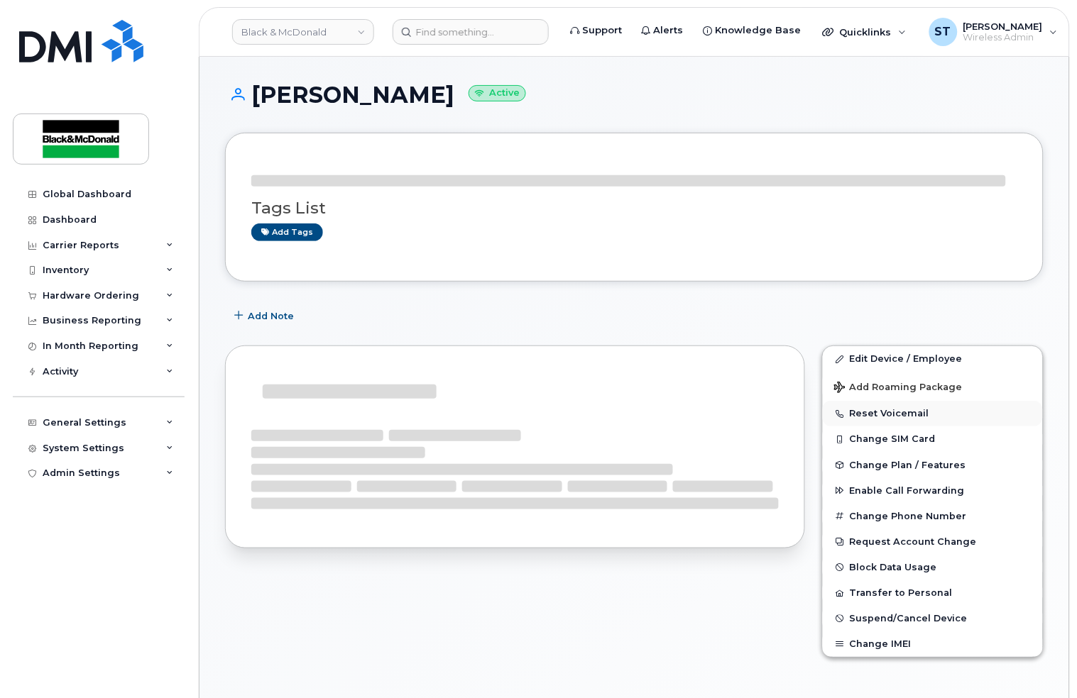
click at [872, 415] on button "Reset Voicemail" at bounding box center [933, 414] width 220 height 26
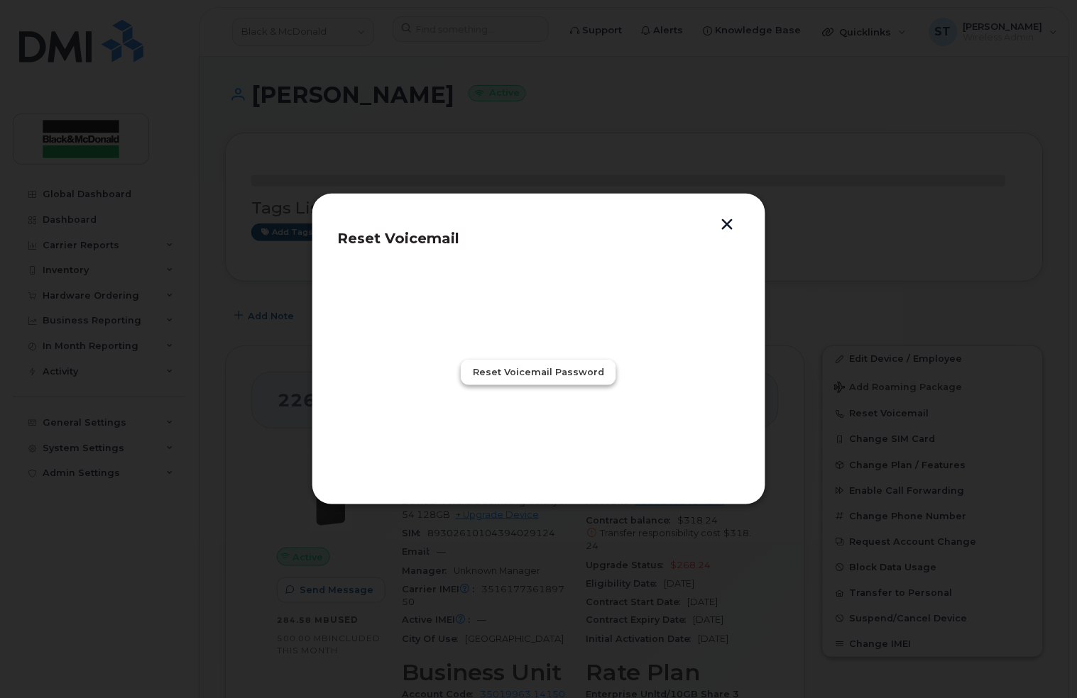
click at [559, 369] on span "Reset Voicemail Password" at bounding box center [538, 371] width 131 height 13
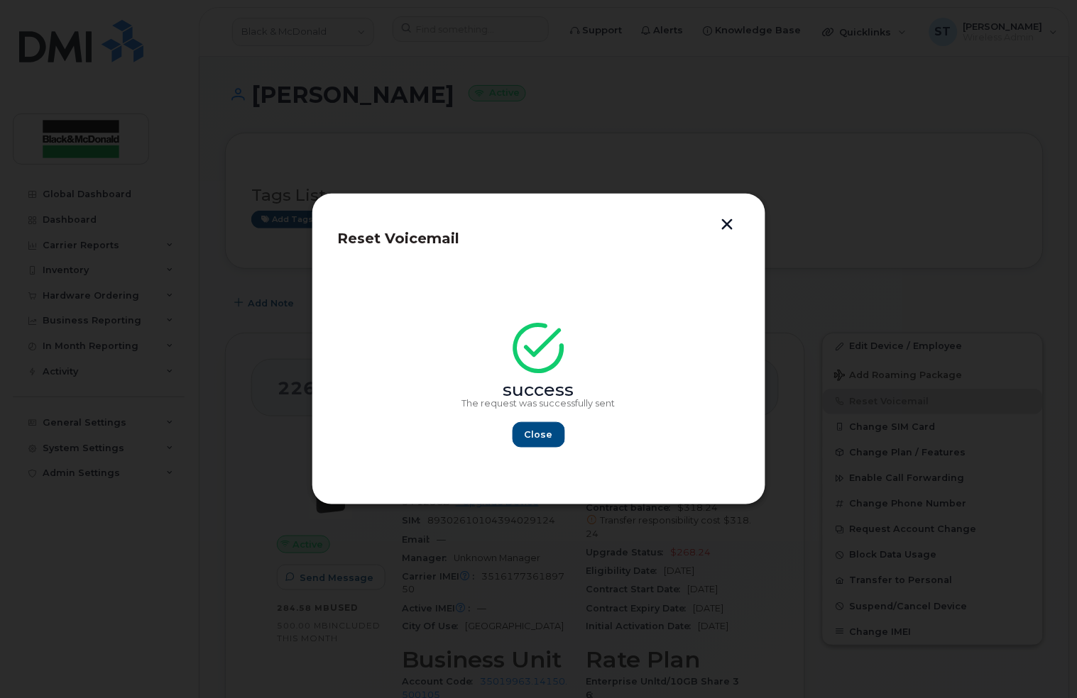
click at [739, 211] on div "Reset Voicemail success The request was successfully sent Close" at bounding box center [539, 349] width 454 height 312
click at [725, 222] on button "button" at bounding box center [727, 226] width 21 height 15
